Goal: Information Seeking & Learning: Learn about a topic

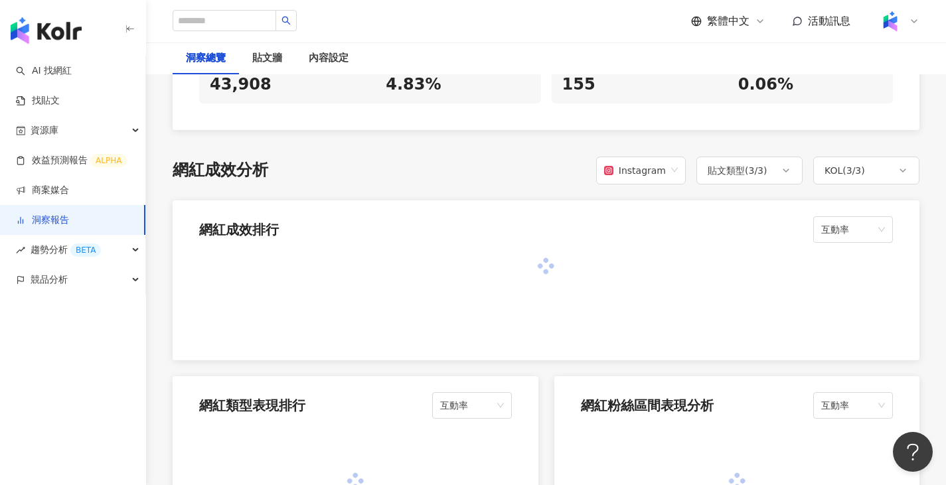
scroll to position [1203, 0]
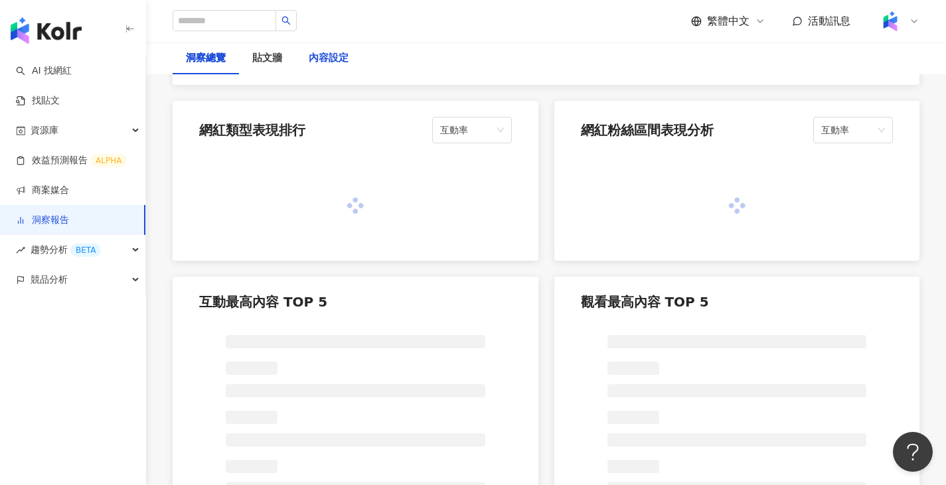
click at [321, 64] on div "內容設定" at bounding box center [329, 58] width 40 height 16
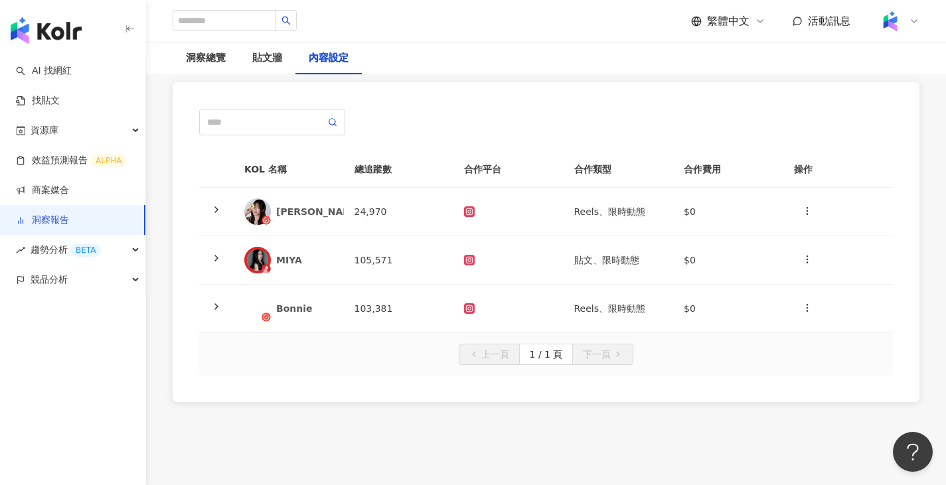
scroll to position [94, 0]
click at [311, 303] on div "Bonnie" at bounding box center [304, 307] width 57 height 13
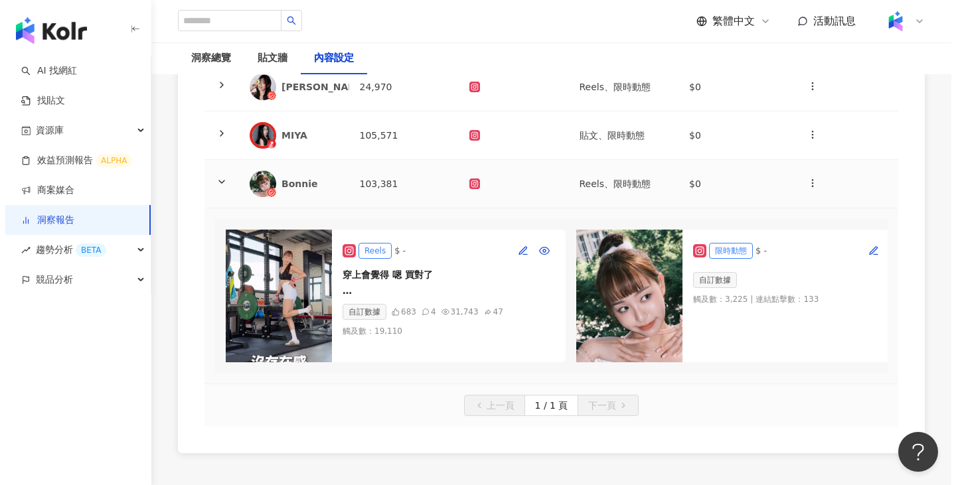
scroll to position [218, 0]
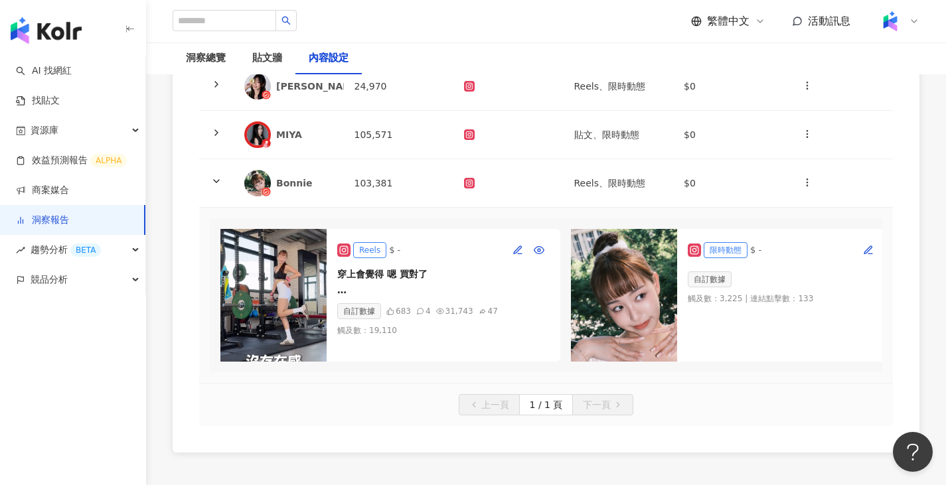
click at [275, 285] on img at bounding box center [273, 295] width 106 height 133
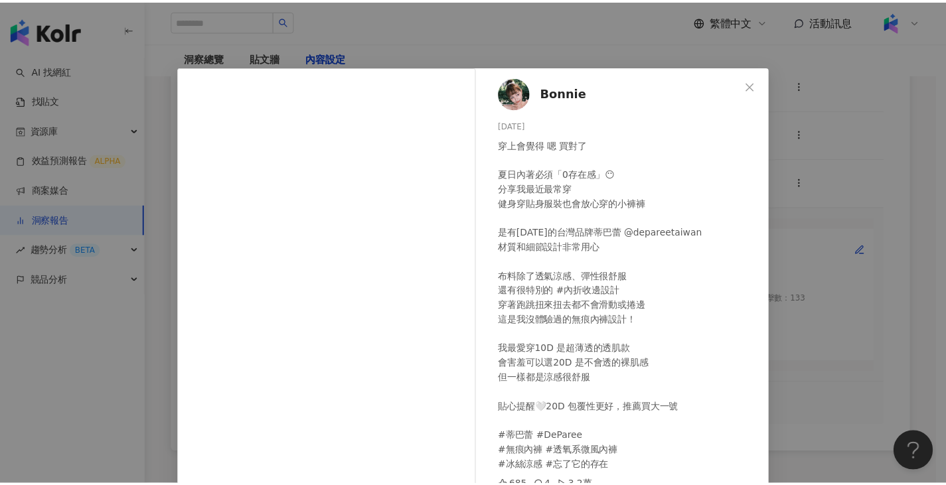
scroll to position [110, 0]
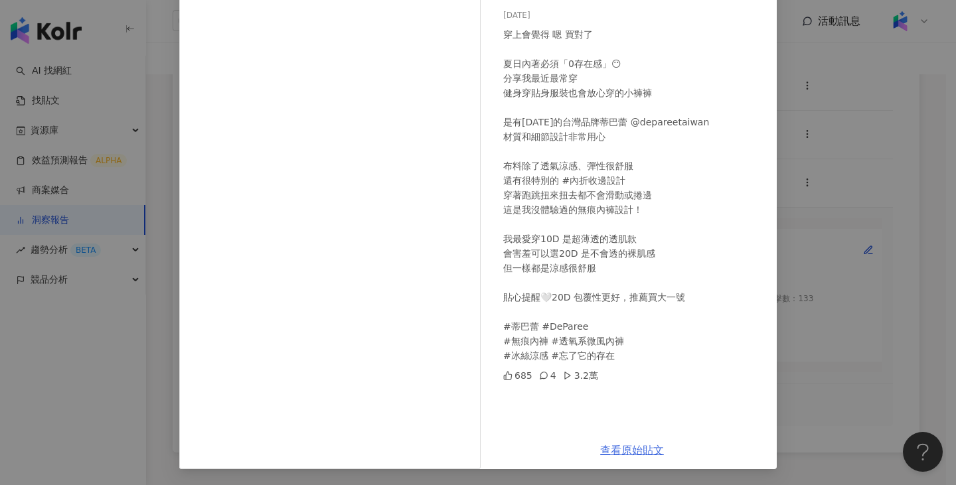
click at [629, 456] on link "查看原始貼文" at bounding box center [632, 450] width 64 height 13
click at [863, 165] on div "Bonnie [DATE] 穿上會覺得 嗯 買對了 夏日內著必須「0存在感」😶 分享我最近最常穿 健身穿貼身服裝也會放心穿的小褲褲 是有[DATE]的台灣品牌…" at bounding box center [478, 242] width 956 height 485
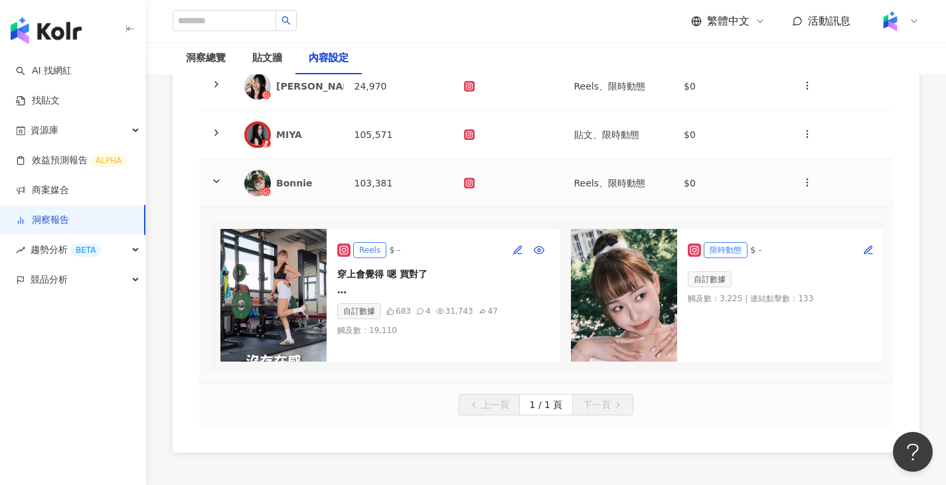
scroll to position [0, 0]
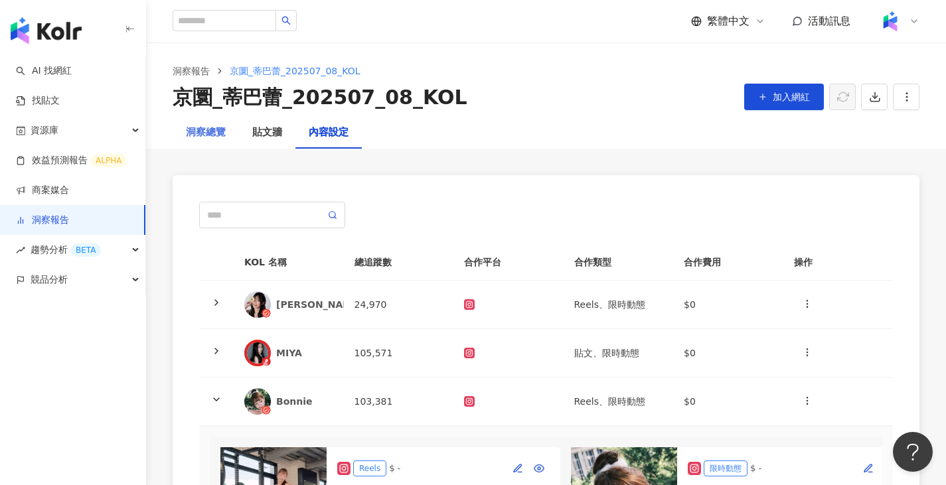
click at [232, 141] on div "洞察總覽" at bounding box center [206, 133] width 66 height 32
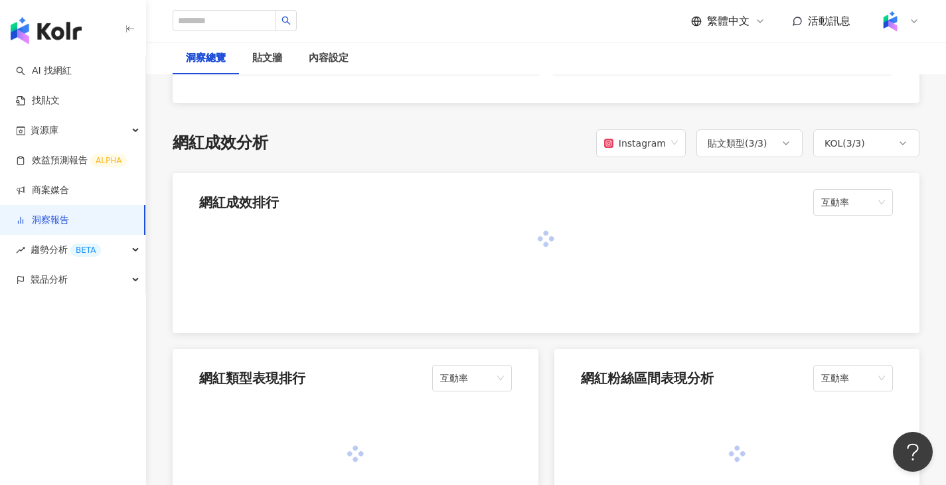
scroll to position [954, 0]
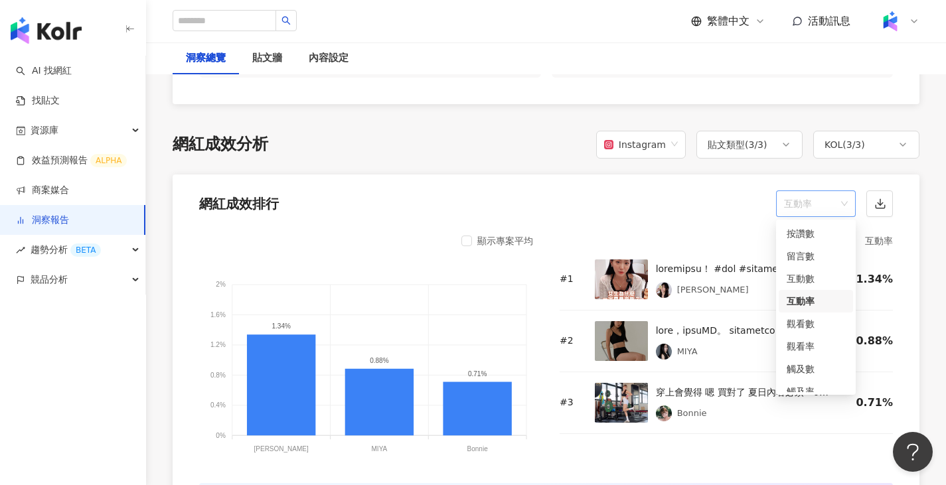
click at [831, 213] on span "互動率" at bounding box center [816, 203] width 64 height 25
click at [814, 385] on div "觸及率" at bounding box center [816, 391] width 58 height 15
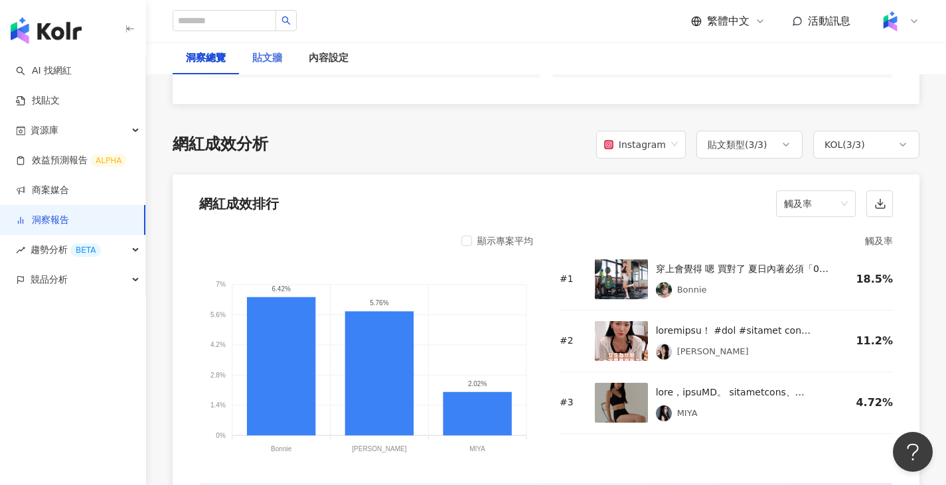
click at [283, 60] on div "貼文牆" at bounding box center [267, 58] width 56 height 32
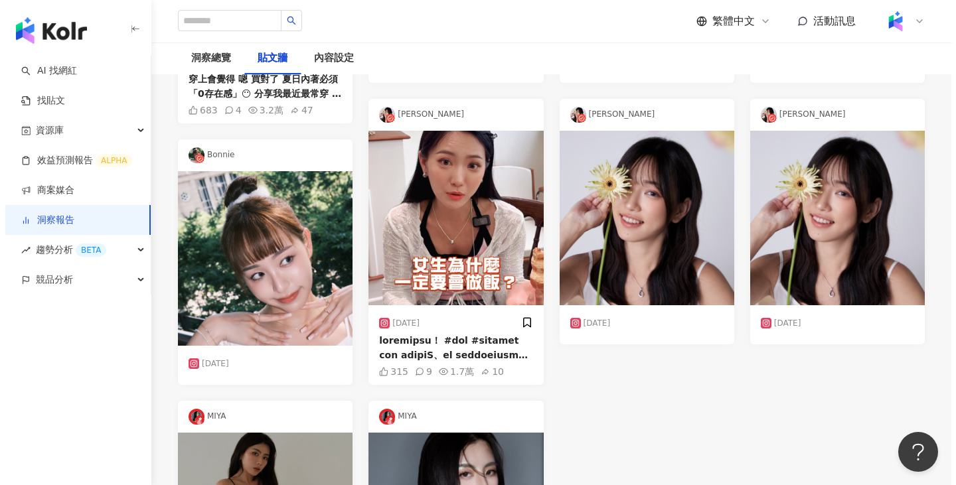
scroll to position [385, 0]
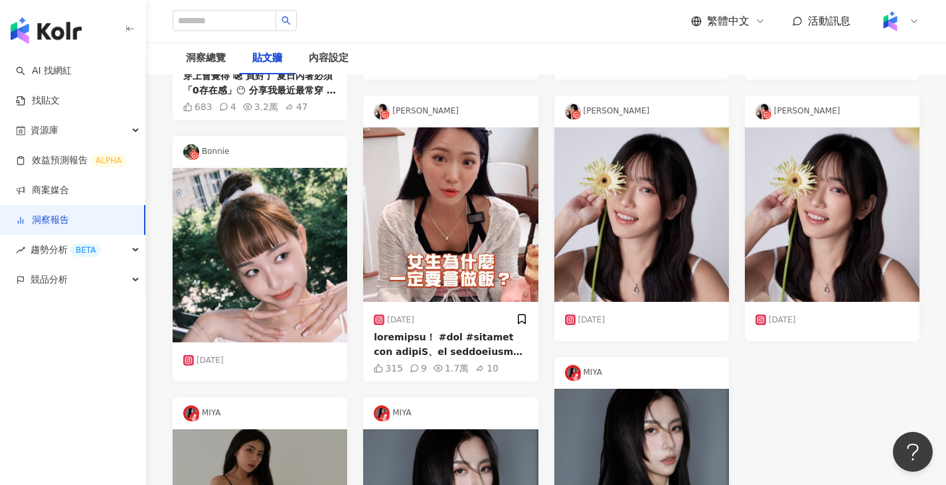
click at [444, 246] on img at bounding box center [450, 214] width 175 height 175
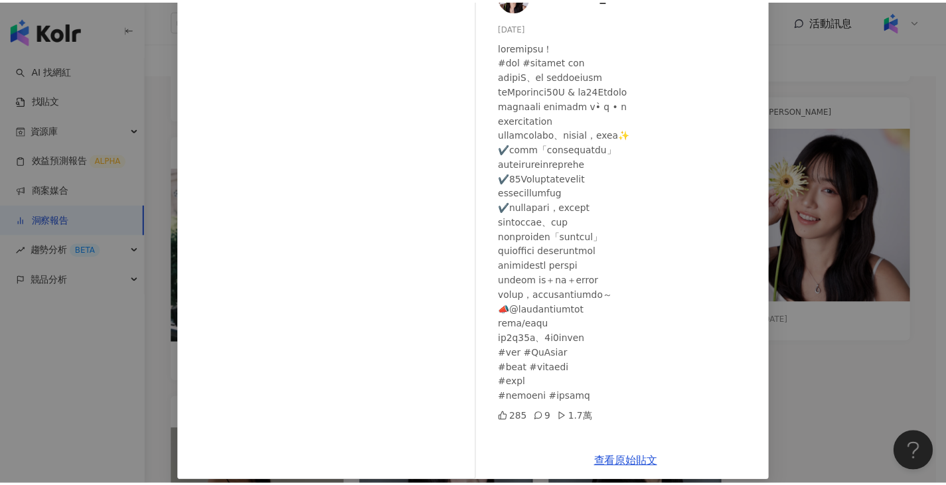
scroll to position [110, 0]
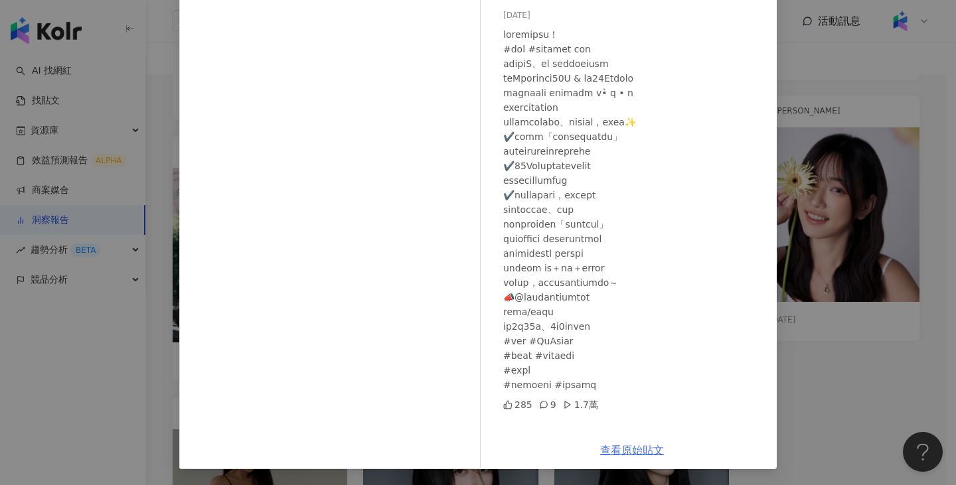
click at [633, 454] on link "查看原始貼文" at bounding box center [632, 450] width 64 height 13
click at [792, 151] on div "[PERSON_NAME] [DATE] 285 9 1.7萬 查看原始貼文" at bounding box center [478, 242] width 956 height 485
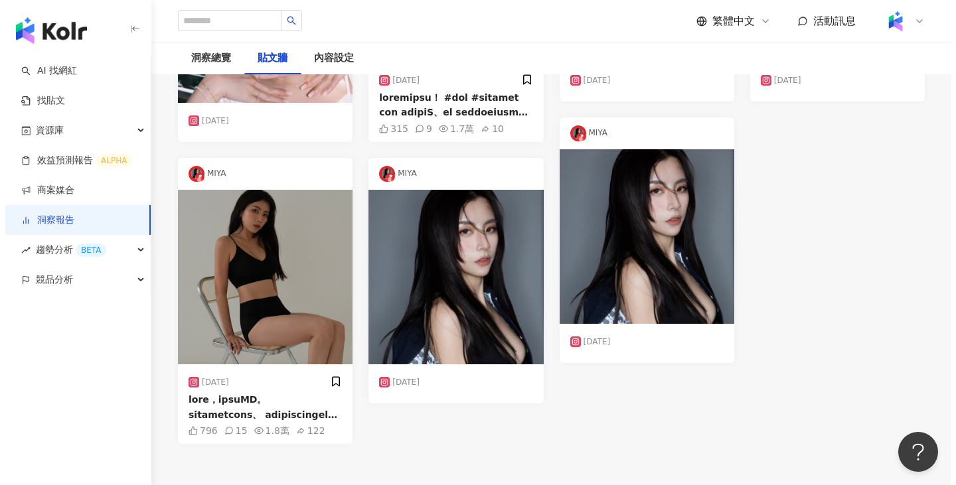
scroll to position [626, 0]
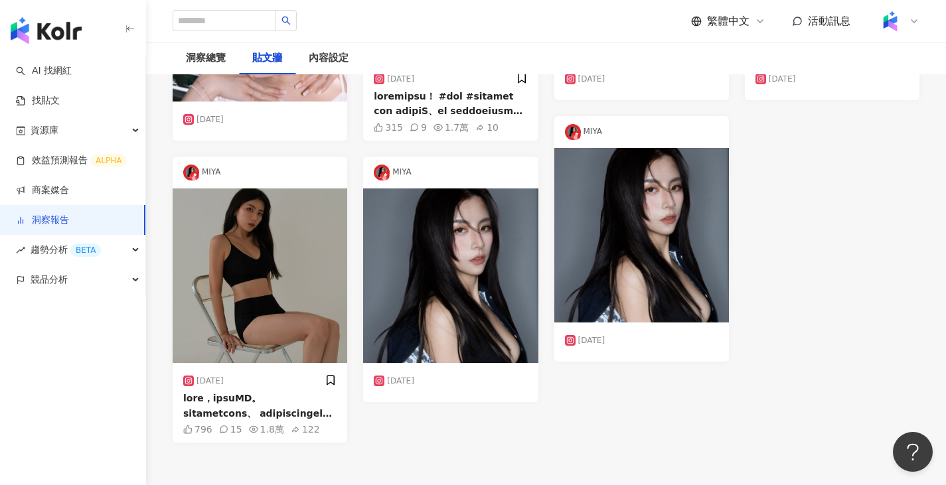
click at [311, 332] on img at bounding box center [260, 275] width 175 height 175
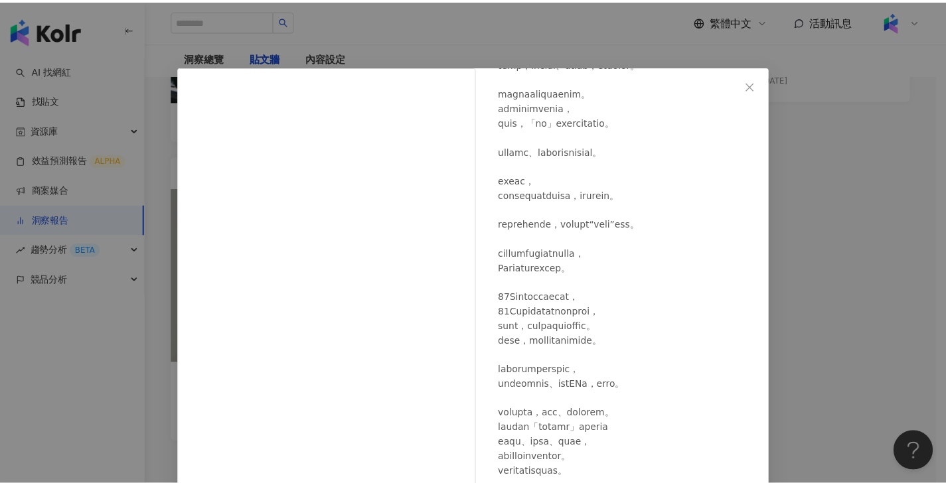
scroll to position [126, 0]
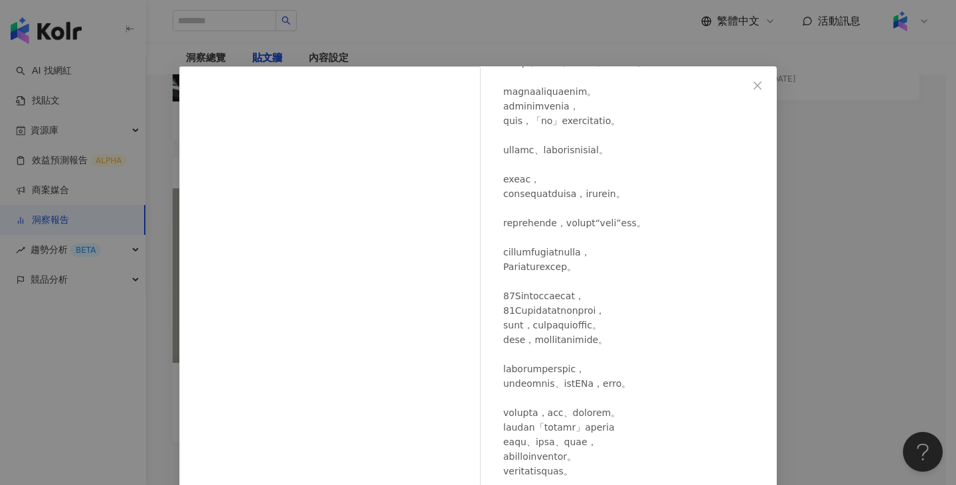
click at [585, 40] on div "MIYA [DATE] 798 15 查看原始貼文" at bounding box center [478, 242] width 956 height 485
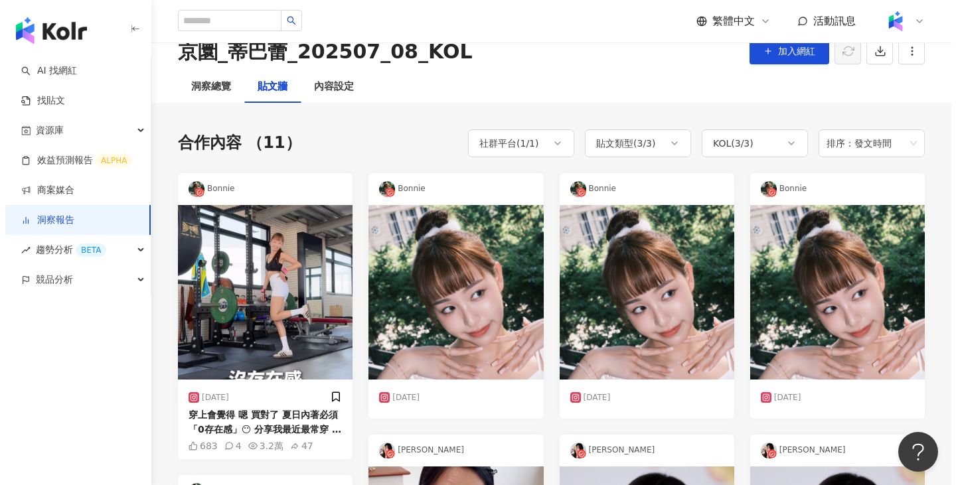
scroll to position [0, 0]
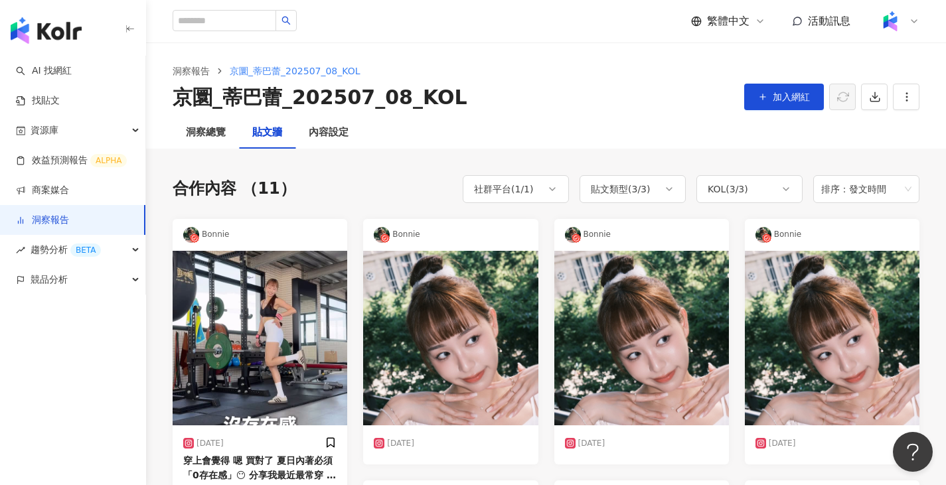
click at [287, 319] on img at bounding box center [260, 338] width 175 height 175
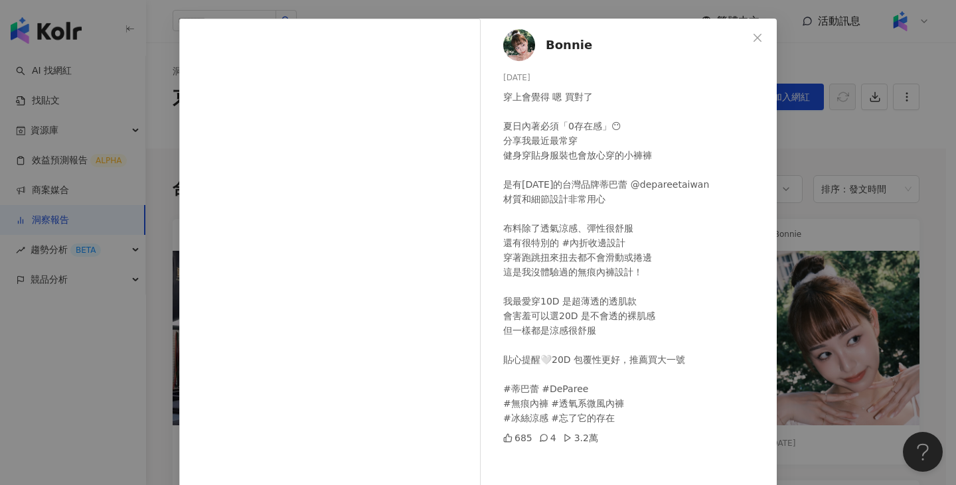
scroll to position [48, 0]
